Goal: Information Seeking & Learning: Learn about a topic

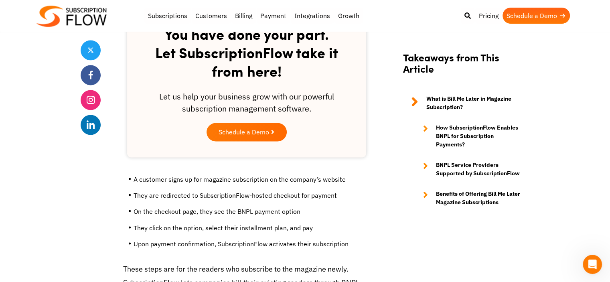
scroll to position [1002, 0]
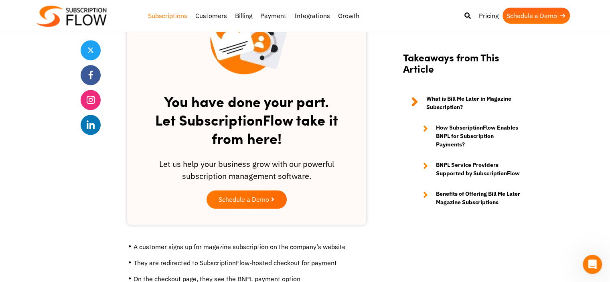
click at [167, 14] on link "Subscriptions" at bounding box center [167, 16] width 47 height 16
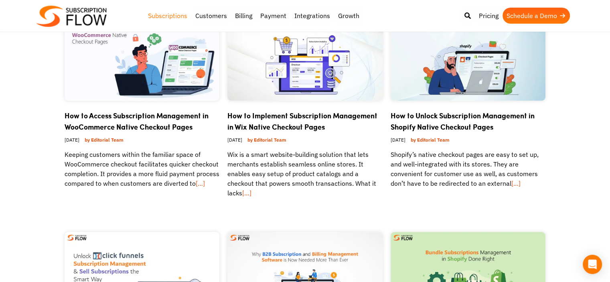
scroll to position [361, 0]
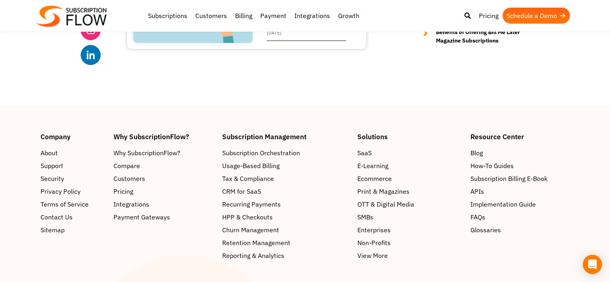
scroll to position [3334, 0]
